Goal: Task Accomplishment & Management: Manage account settings

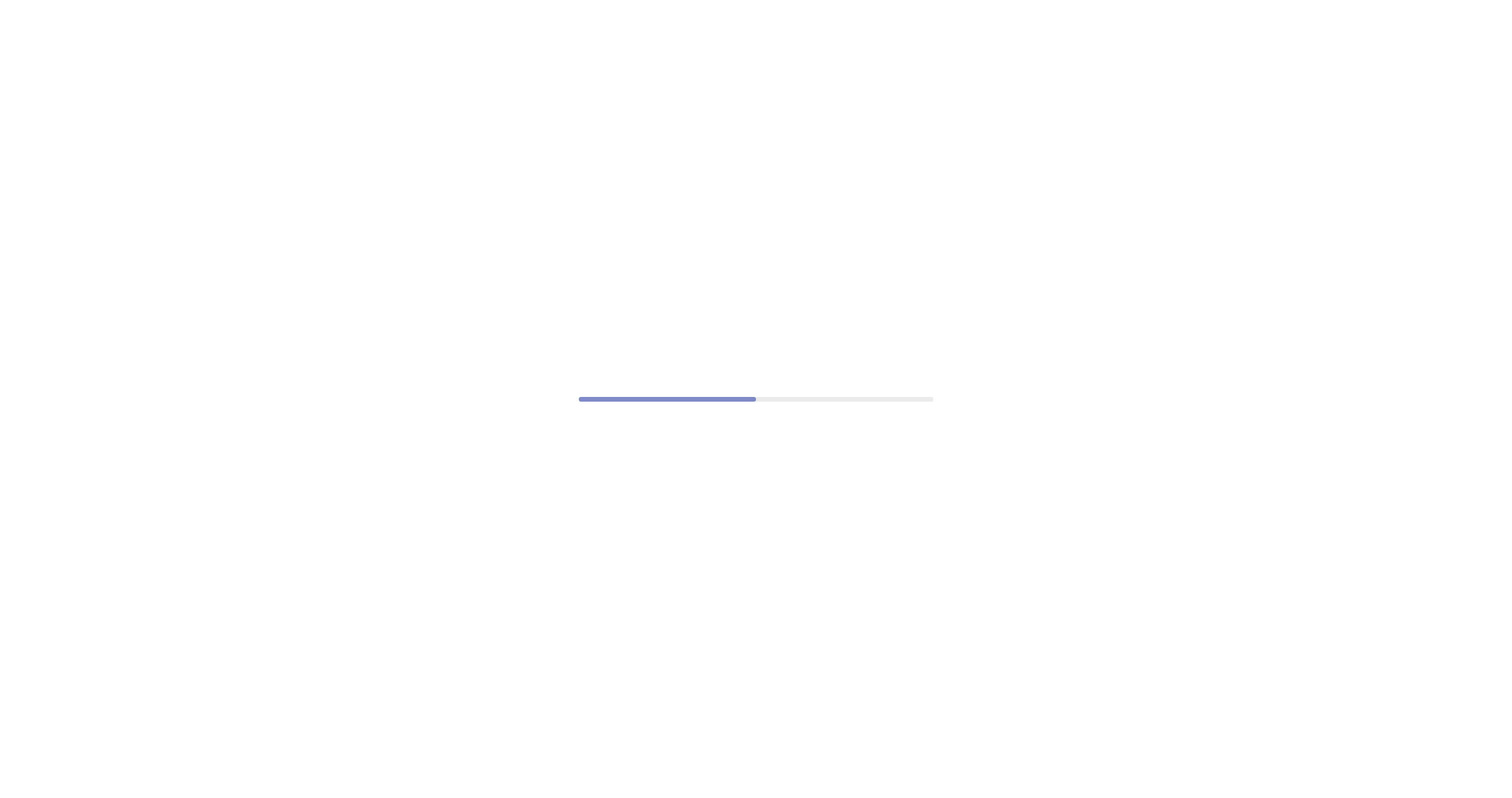
click at [915, 412] on div at bounding box center [756, 399] width 1512 height 798
click at [253, 611] on div at bounding box center [756, 399] width 1512 height 798
click at [750, 381] on div at bounding box center [756, 399] width 1512 height 798
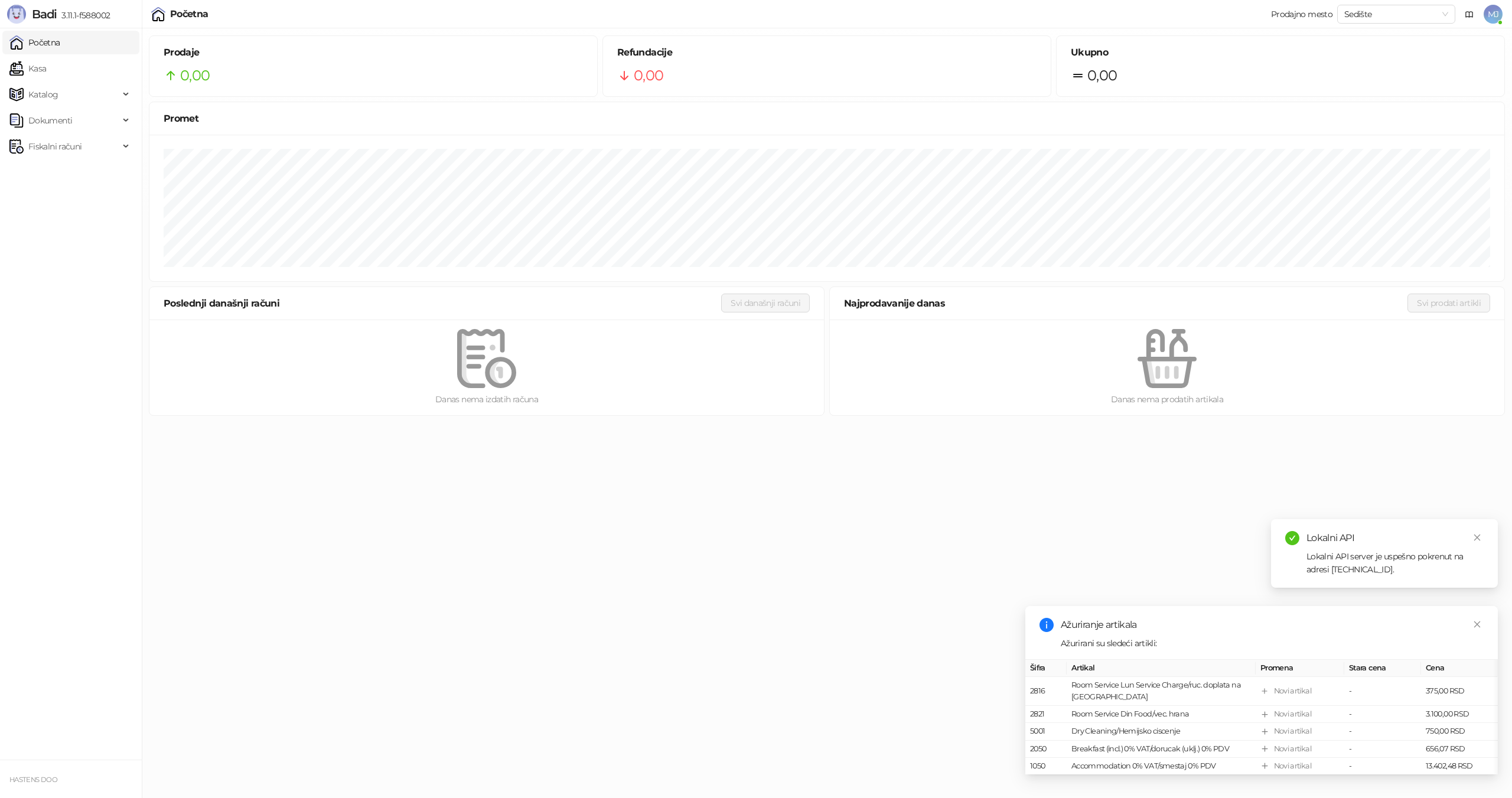
click at [1496, 17] on span "MJ" at bounding box center [1493, 14] width 19 height 19
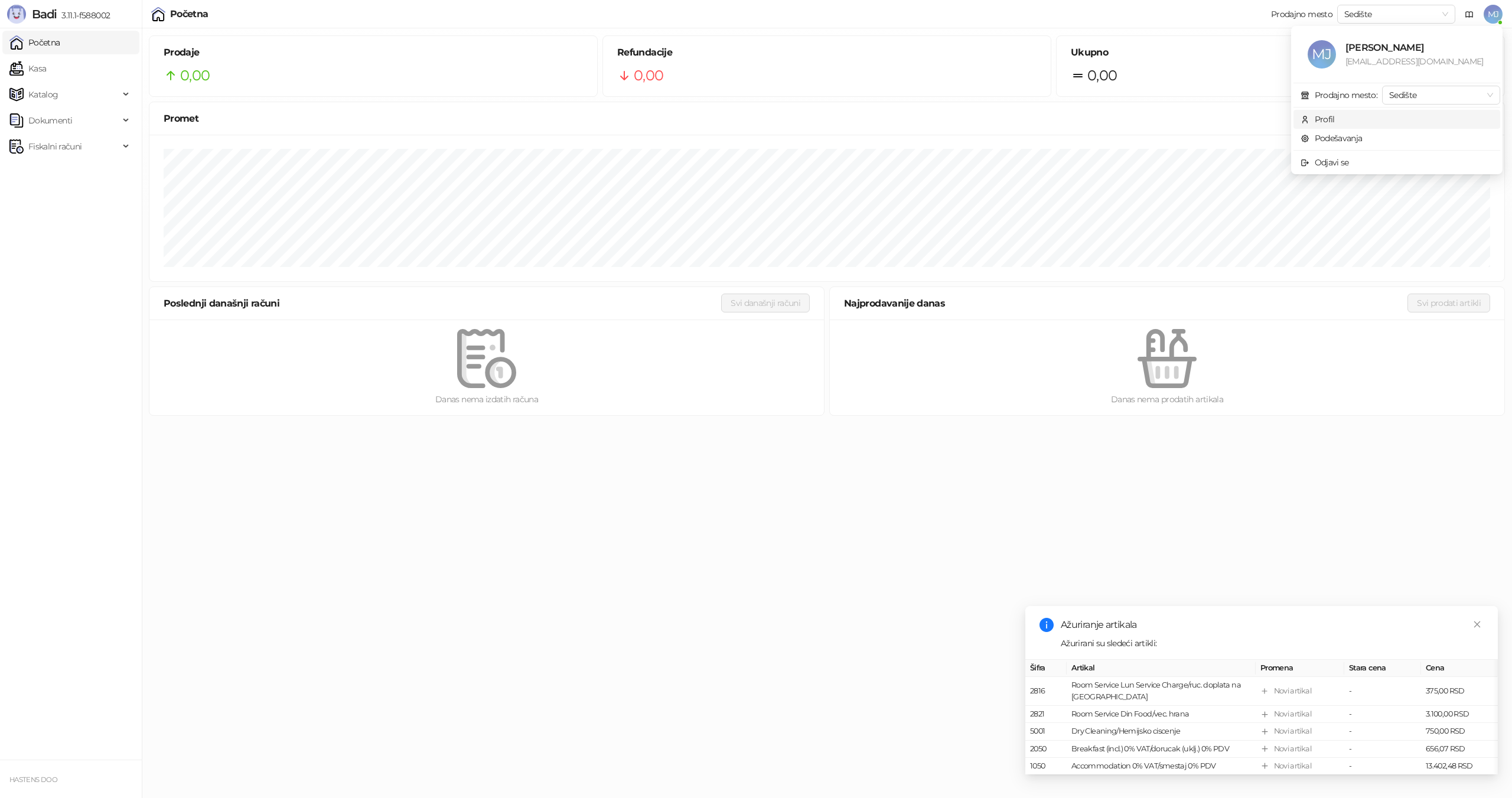
click at [1334, 121] on div "Profil" at bounding box center [1324, 119] width 20 height 13
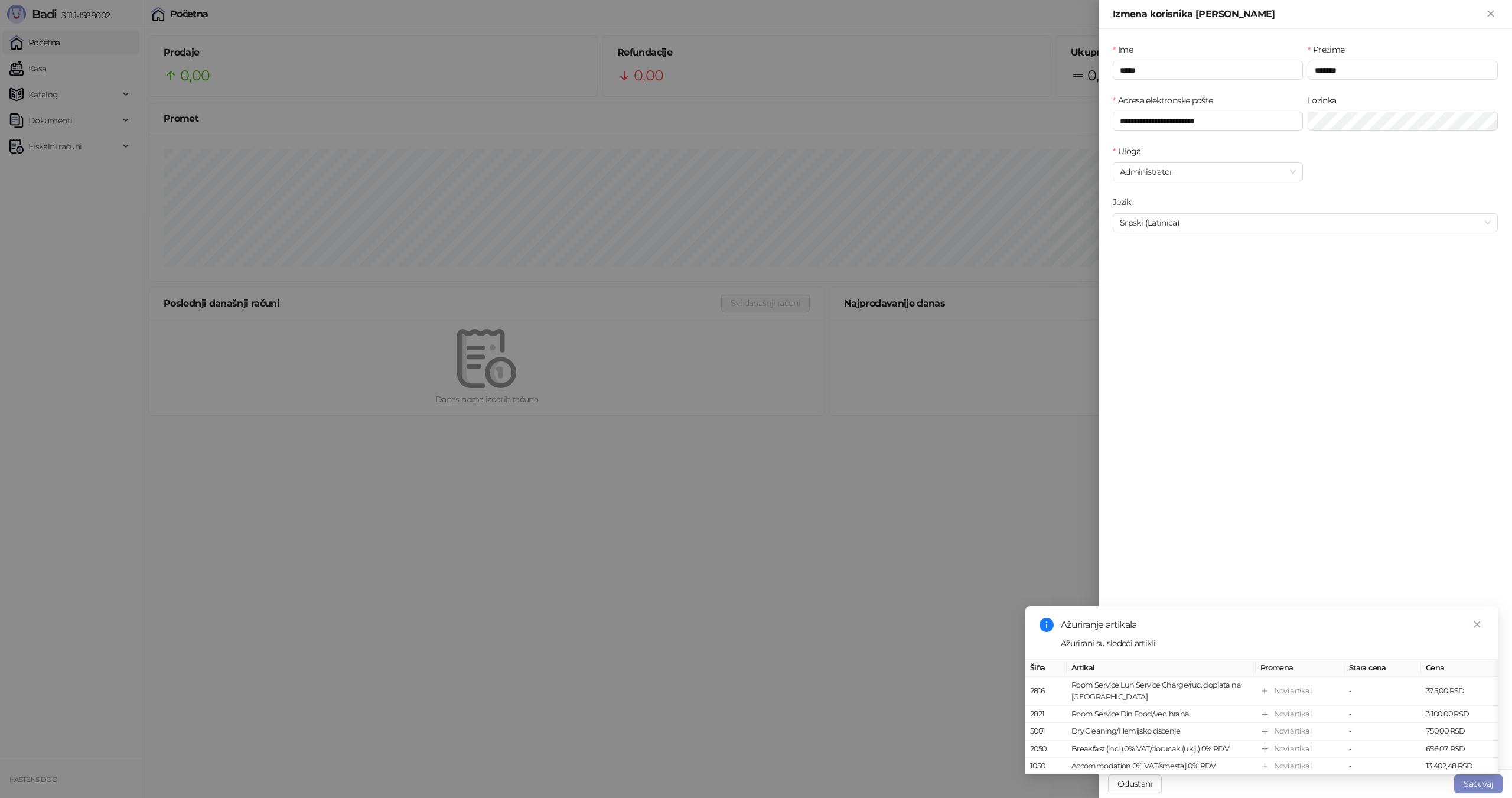
click at [1480, 619] on link "Close" at bounding box center [1476, 624] width 13 height 13
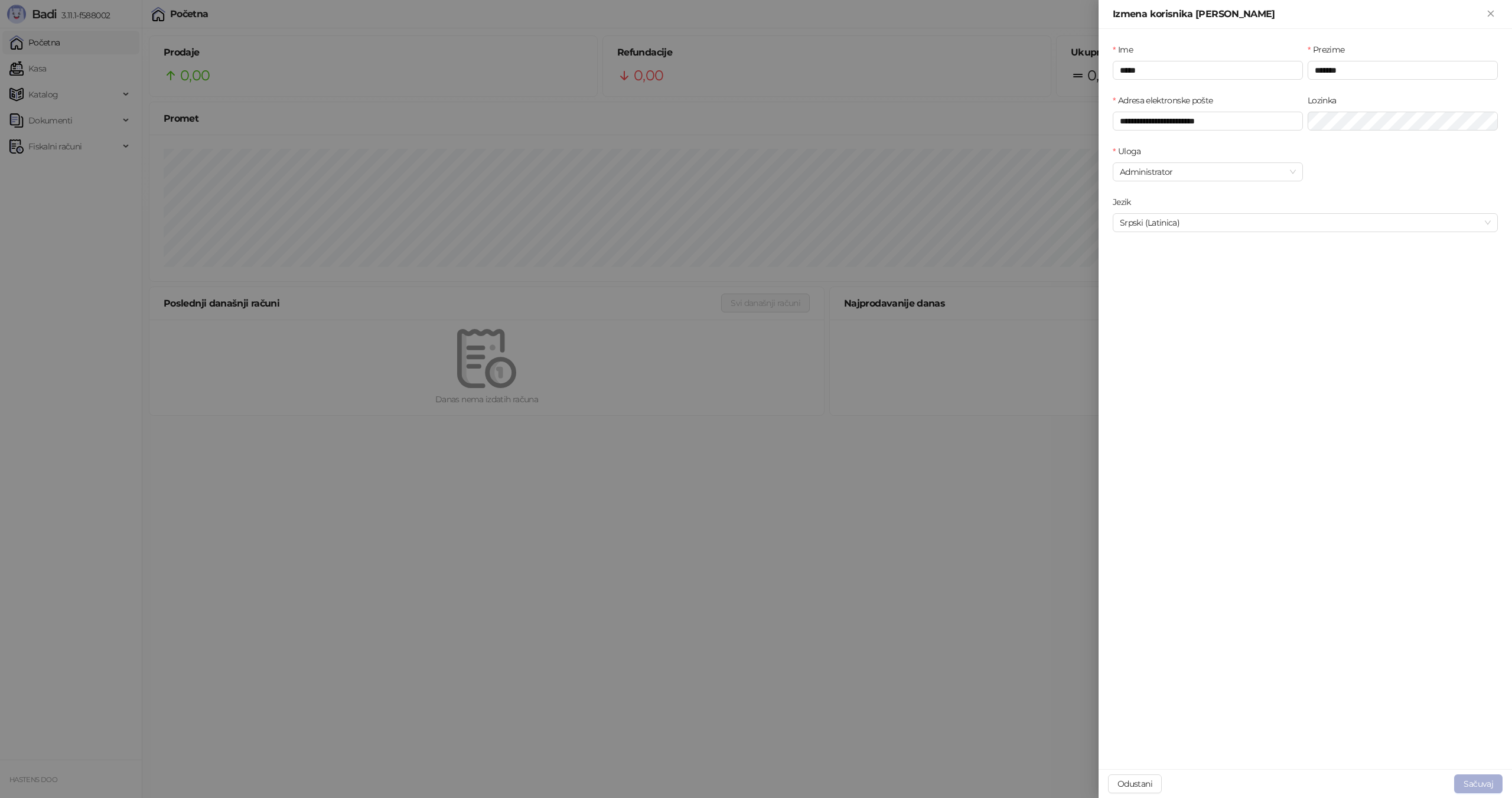
click at [1479, 783] on button "Sačuvaj" at bounding box center [1478, 784] width 49 height 19
